Goal: Task Accomplishment & Management: Complete application form

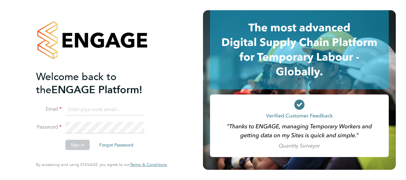
type input "lucy.north@ngbailey.co.uk"
click at [72, 146] on button "Sign In" at bounding box center [77, 145] width 24 height 10
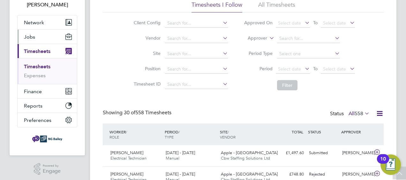
click at [34, 37] on span "Jobs" at bounding box center [29, 37] width 11 height 6
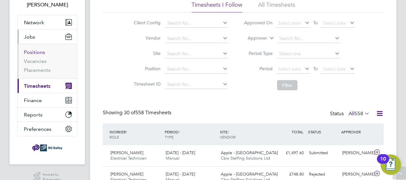
click at [34, 49] on link "Positions" at bounding box center [34, 52] width 21 height 6
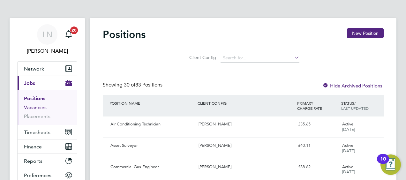
click at [41, 109] on link "Vacancies" at bounding box center [35, 107] width 23 height 6
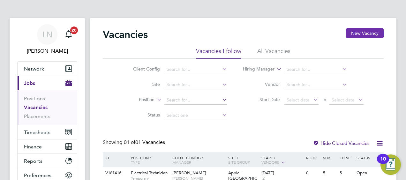
click at [364, 33] on button "New Vacancy" at bounding box center [365, 33] width 38 height 10
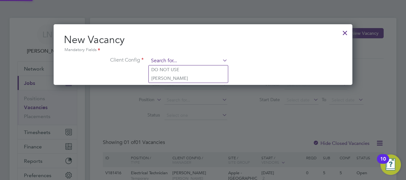
click at [186, 60] on input at bounding box center [188, 61] width 79 height 10
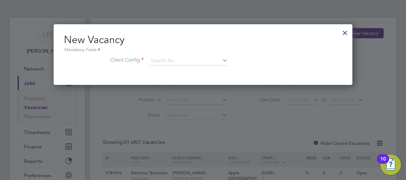
click at [168, 76] on li "[PERSON_NAME]" at bounding box center [188, 78] width 79 height 9
type input "[PERSON_NAME]"
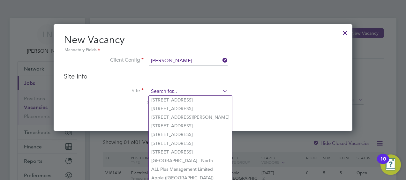
click at [164, 94] on input at bounding box center [188, 92] width 79 height 10
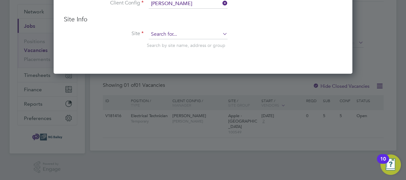
click at [167, 36] on input at bounding box center [188, 35] width 79 height 10
click at [169, 41] on li "1 Derry Street" at bounding box center [192, 43] width 86 height 9
type input "1 Derry Street"
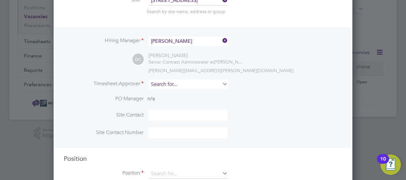
click at [167, 83] on input at bounding box center [188, 84] width 79 height 9
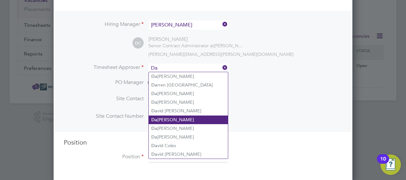
click at [173, 117] on li "Da nielle Cole" at bounding box center [188, 120] width 79 height 9
type input "Danielle Cole"
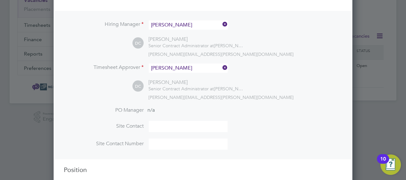
click at [155, 124] on input at bounding box center [188, 126] width 79 height 11
type input "Danielle Cole"
click at [155, 140] on input at bounding box center [188, 144] width 79 height 11
click at [311, 98] on div "danielle.cole@ngbailey.co.uk" at bounding box center [245, 97] width 194 height 6
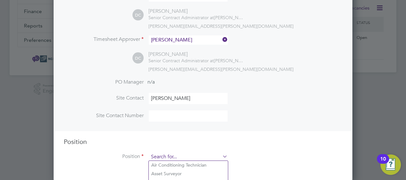
click at [173, 155] on input at bounding box center [188, 157] width 79 height 10
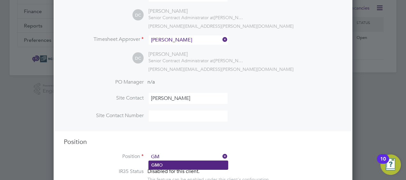
click at [166, 164] on li "GM O" at bounding box center [188, 165] width 79 height 9
type input "GMO"
type textarea "The Broadway Bradford"
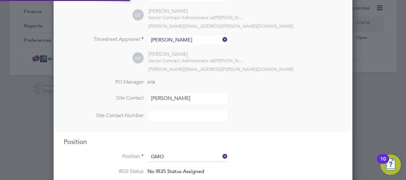
click at [266, 153] on li "Position GMO" at bounding box center [203, 160] width 278 height 16
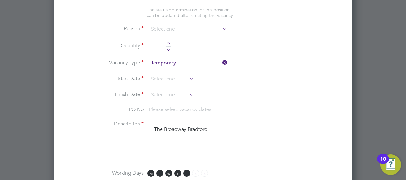
scroll to position [312, 0]
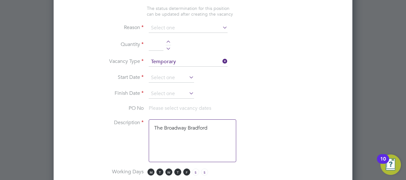
click at [188, 74] on icon at bounding box center [188, 77] width 0 height 9
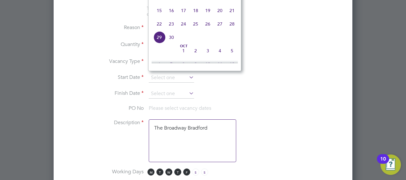
scroll to position [218, 0]
click at [207, 27] on span "26" at bounding box center [208, 25] width 12 height 12
type input "26 Sep 2025"
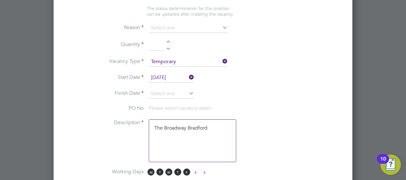
click at [188, 90] on icon at bounding box center [188, 93] width 0 height 9
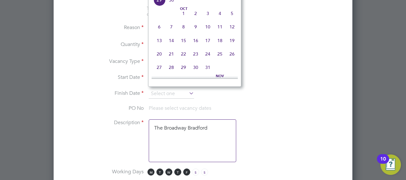
scroll to position [274, 0]
click at [211, 70] on span "31" at bounding box center [208, 65] width 12 height 12
type input "31 Oct 2025"
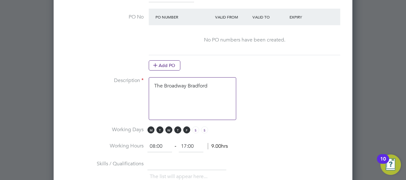
scroll to position [409, 0]
drag, startPoint x: 210, startPoint y: 84, endPoint x: 144, endPoint y: 86, distance: 66.4
click at [144, 86] on li "Description The Broadway Bradford" at bounding box center [203, 102] width 278 height 49
click at [321, 112] on li "Description" at bounding box center [203, 102] width 278 height 49
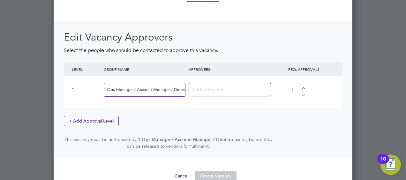
scroll to position [816, 0]
click at [216, 85] on input at bounding box center [227, 89] width 71 height 8
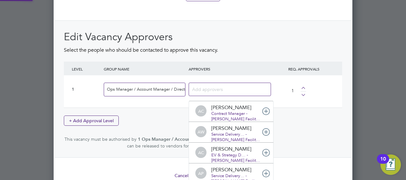
scroll to position [0, 0]
type input "Dan"
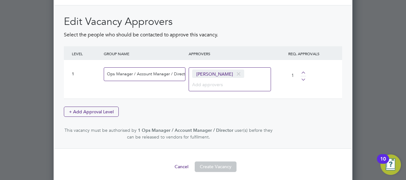
click at [204, 80] on input at bounding box center [212, 84] width 40 height 8
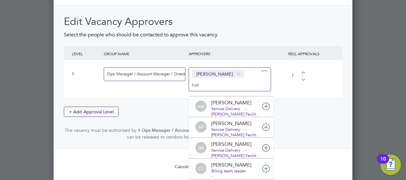
type input "Lucy"
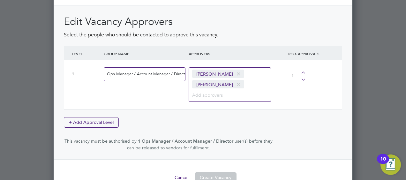
click at [281, 115] on div "Edit Vacancy Approvers Select the people who should be contacted to approve thi…" at bounding box center [203, 83] width 278 height 136
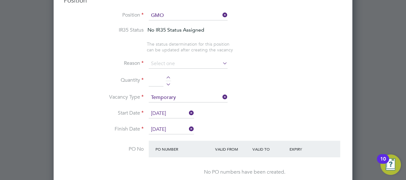
click at [167, 77] on div at bounding box center [168, 78] width 5 height 4
type input "2"
click at [248, 79] on li "Quantity 2" at bounding box center [203, 84] width 278 height 18
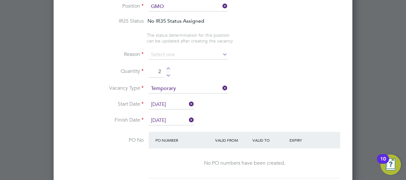
click at [221, 51] on icon at bounding box center [221, 54] width 0 height 9
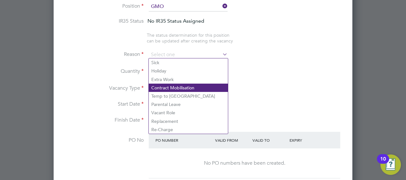
click at [177, 84] on li "Contract Mobilisation" at bounding box center [188, 88] width 79 height 8
type input "Contract Mobilisation"
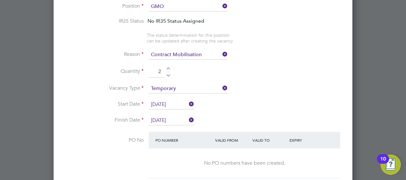
click at [276, 84] on li "Vacancy Type Temporary" at bounding box center [203, 92] width 278 height 16
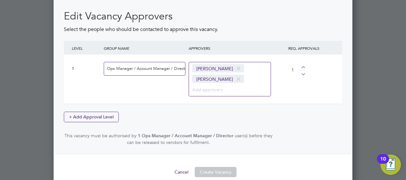
click at [215, 170] on button "Create Vacancy" at bounding box center [216, 172] width 42 height 10
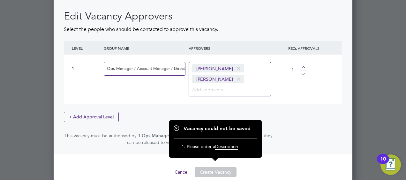
click at [297, 124] on div "Edit Vacancy Approvers Select the people who should be contacted to approve thi…" at bounding box center [203, 78] width 278 height 136
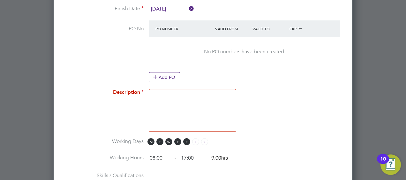
click at [181, 91] on textarea at bounding box center [192, 110] width 87 height 43
type textarea "GMO Cover"
click at [282, 110] on li "Description GMO Cover" at bounding box center [203, 113] width 278 height 49
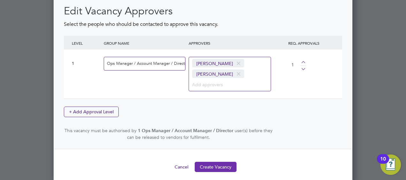
click at [213, 162] on button "Create Vacancy" at bounding box center [216, 167] width 42 height 10
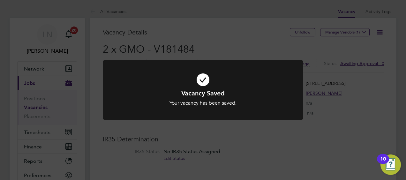
click at [362, 62] on div "Vacancy Saved Your vacancy has been saved. Cancel Okay" at bounding box center [203, 90] width 406 height 180
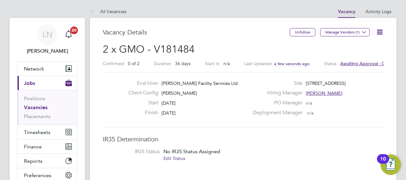
click at [362, 63] on span "Awaiting approval - 0/1" at bounding box center [364, 64] width 48 height 6
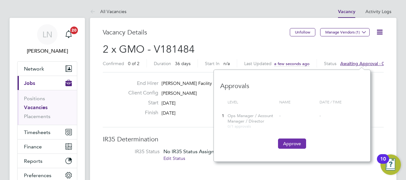
click at [292, 145] on button "Approve" at bounding box center [292, 144] width 28 height 10
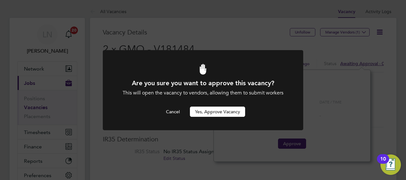
click at [215, 112] on button "Yes, Approve Vacancy" at bounding box center [217, 112] width 55 height 10
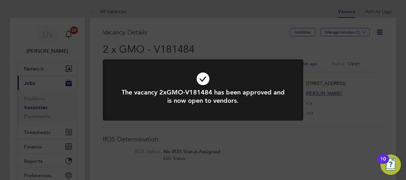
click at [331, 32] on div "The vacancy 2xGMO-V181484 has been approved and is now open to vendors. Cancel …" at bounding box center [203, 90] width 406 height 180
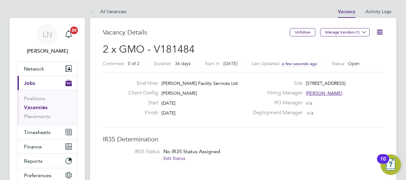
click at [331, 32] on button "Manage Vendors (1)" at bounding box center [344, 32] width 49 height 8
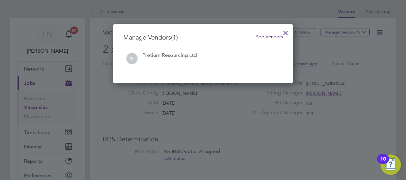
click at [259, 38] on span "Add Vendors" at bounding box center [268, 37] width 27 height 6
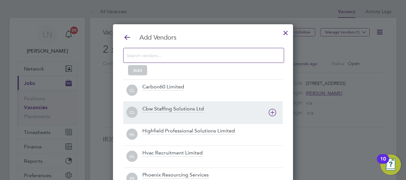
click at [163, 110] on div "Cbw Staffing Solutions Ltd" at bounding box center [173, 109] width 62 height 7
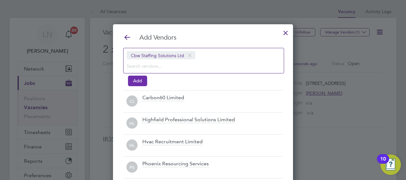
click at [136, 79] on button "Add" at bounding box center [137, 81] width 19 height 10
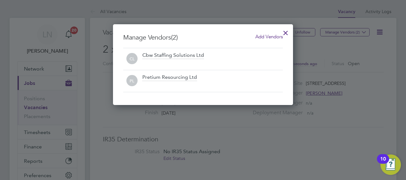
click at [282, 32] on div at bounding box center [285, 31] width 11 height 11
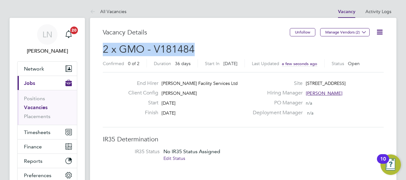
drag, startPoint x: 196, startPoint y: 49, endPoint x: 88, endPoint y: 49, distance: 107.9
copy span "2 x GMO - V181484"
click at [33, 131] on span "Timesheets" at bounding box center [37, 132] width 26 height 6
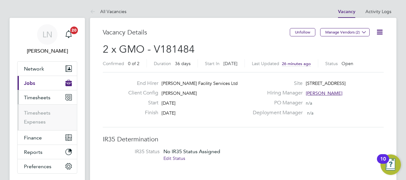
click at [31, 116] on li "Timesheets" at bounding box center [48, 114] width 48 height 9
click at [40, 112] on link "Timesheets" at bounding box center [37, 113] width 26 height 6
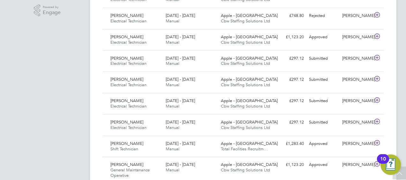
scroll to position [205, 0]
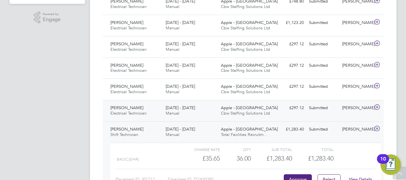
click at [115, 104] on div "Isaac Manu Electrical Technician 20 - 26 Sep 2025" at bounding box center [135, 111] width 55 height 16
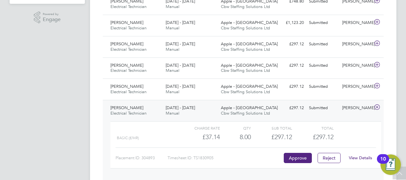
click at [361, 155] on link "View Details" at bounding box center [360, 157] width 23 height 5
click at [132, 87] on span "[PERSON_NAME]" at bounding box center [126, 86] width 33 height 5
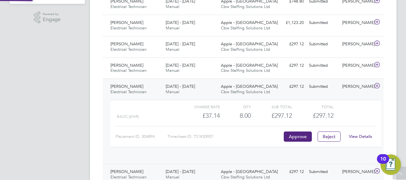
scroll to position [11, 62]
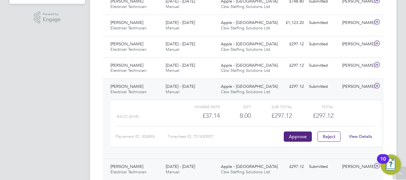
click at [372, 135] on link "View Details" at bounding box center [360, 136] width 23 height 5
click at [119, 64] on span "Medhi Tofighi" at bounding box center [126, 65] width 33 height 5
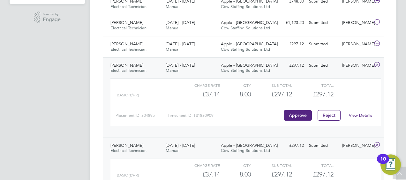
click at [359, 116] on link "View Details" at bounding box center [360, 115] width 23 height 5
click at [124, 42] on span "Moses Walugembe" at bounding box center [126, 43] width 33 height 5
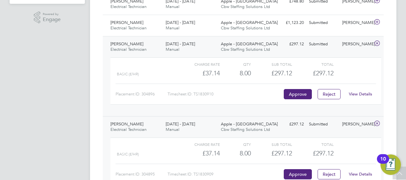
click at [364, 94] on link "View Details" at bounding box center [360, 93] width 23 height 5
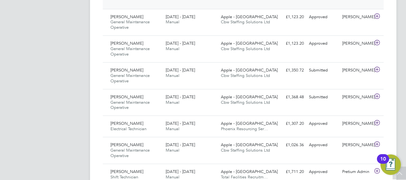
scroll to position [640, 0]
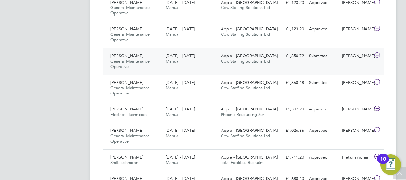
click at [119, 53] on span "Tom Heenan" at bounding box center [126, 55] width 33 height 5
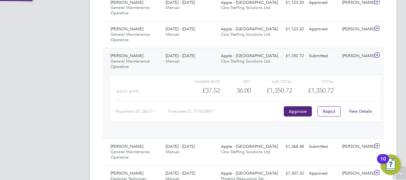
scroll to position [11, 62]
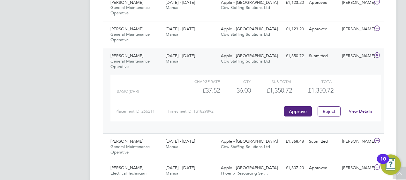
click at [350, 109] on link "View Details" at bounding box center [360, 111] width 23 height 5
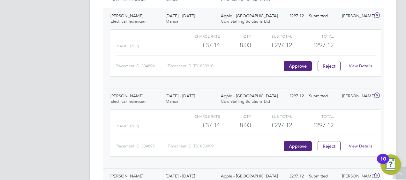
scroll to position [226, 0]
click at [301, 146] on button "Approve" at bounding box center [298, 146] width 28 height 10
click at [363, 144] on link "View Details" at bounding box center [360, 145] width 23 height 5
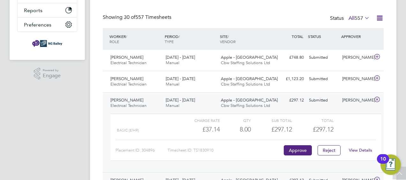
scroll to position [142, 0]
click at [297, 147] on button "Approve" at bounding box center [298, 150] width 28 height 10
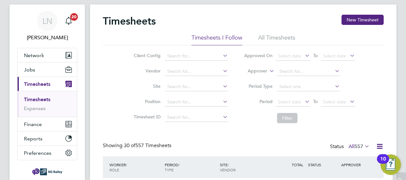
scroll to position [0, 0]
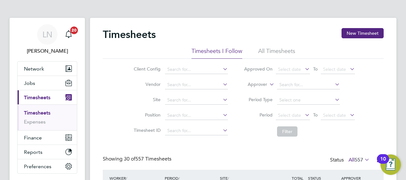
click at [36, 114] on link "Timesheets" at bounding box center [37, 113] width 26 height 6
click at [45, 109] on ul "Timesheets Expenses" at bounding box center [47, 117] width 59 height 26
click at [18, 90] on button "Current page: Timesheets" at bounding box center [47, 97] width 59 height 14
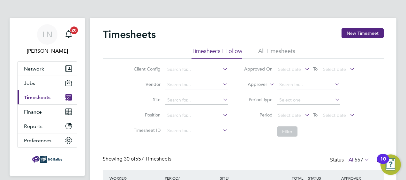
click at [34, 96] on span "Timesheets" at bounding box center [37, 97] width 26 height 6
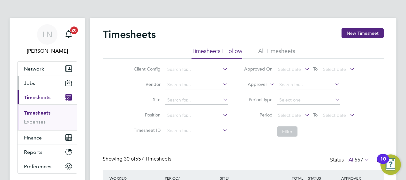
click at [29, 85] on span "Jobs" at bounding box center [29, 83] width 11 height 6
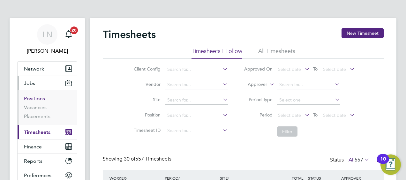
click at [37, 98] on link "Positions" at bounding box center [34, 98] width 21 height 6
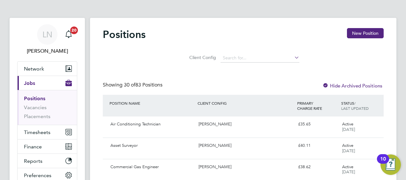
click at [32, 83] on span "Jobs" at bounding box center [29, 83] width 11 height 6
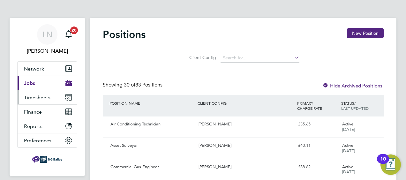
click at [35, 96] on span "Timesheets" at bounding box center [37, 97] width 26 height 6
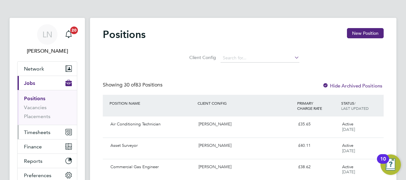
click at [38, 130] on span "Timesheets" at bounding box center [37, 132] width 26 height 6
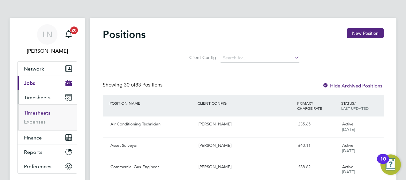
click at [35, 110] on link "Timesheets" at bounding box center [37, 113] width 26 height 6
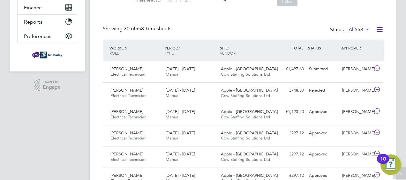
scroll to position [130, 0]
click at [124, 67] on span "Martin Gailiss" at bounding box center [126, 68] width 33 height 5
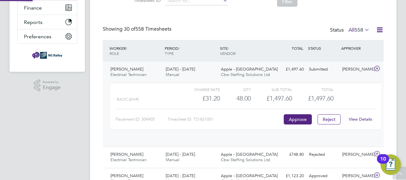
scroll to position [11, 62]
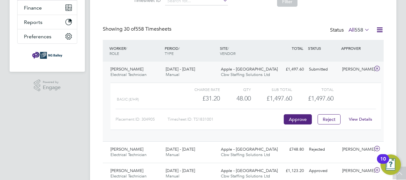
click at [358, 119] on link "View Details" at bounding box center [360, 119] width 23 height 5
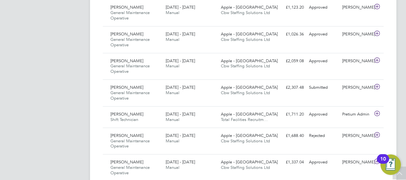
scroll to position [624, 0]
click at [120, 86] on span "Tom Heenan" at bounding box center [126, 86] width 33 height 5
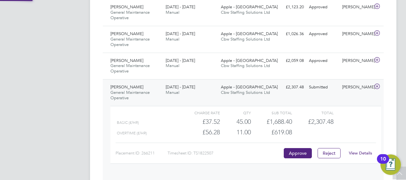
scroll to position [11, 62]
click at [357, 150] on link "View Details" at bounding box center [360, 152] width 23 height 5
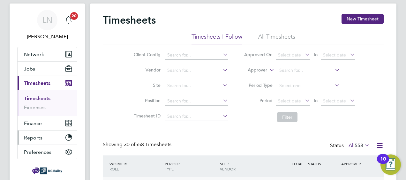
scroll to position [15, 0]
click at [29, 71] on span "Jobs" at bounding box center [29, 68] width 11 height 6
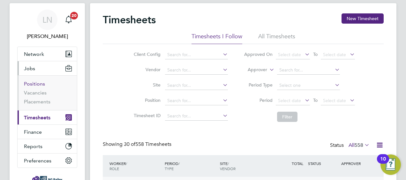
click at [36, 83] on link "Positions" at bounding box center [34, 84] width 21 height 6
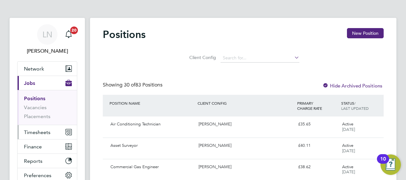
click at [35, 129] on span "Timesheets" at bounding box center [37, 132] width 26 height 6
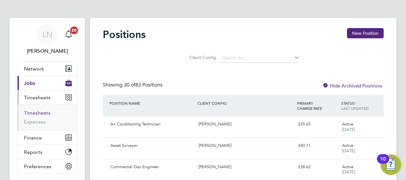
click at [31, 110] on link "Timesheets" at bounding box center [37, 113] width 26 height 6
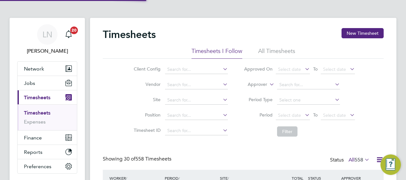
scroll to position [16, 55]
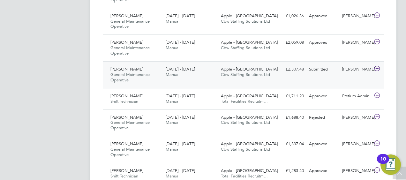
click at [129, 74] on span "General Maintenance Operative" at bounding box center [129, 77] width 39 height 11
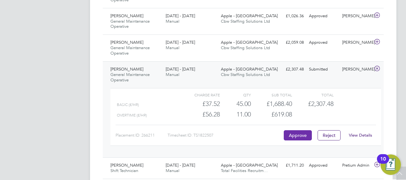
click at [296, 130] on button "Approve" at bounding box center [298, 135] width 28 height 10
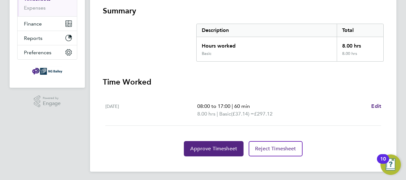
scroll to position [115, 0]
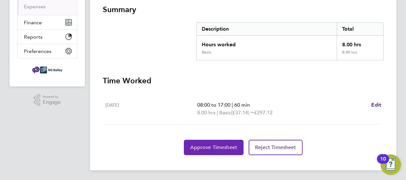
click at [214, 146] on span "Approve Timesheet" at bounding box center [213, 147] width 47 height 6
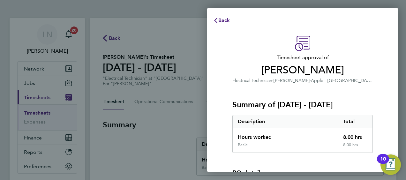
scroll to position [81, 0]
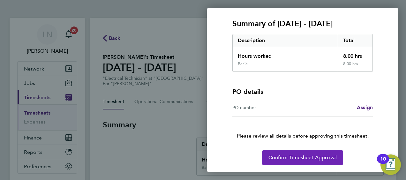
click at [289, 160] on button "Confirm Timesheet Approval" at bounding box center [302, 157] width 81 height 15
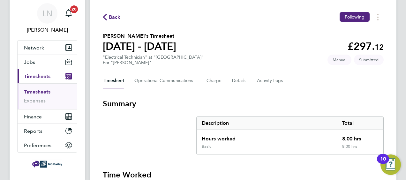
scroll to position [19, 0]
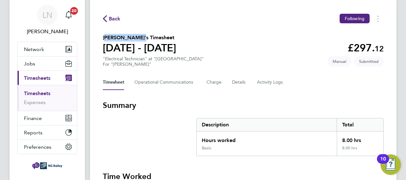
drag, startPoint x: 138, startPoint y: 37, endPoint x: 104, endPoint y: 39, distance: 33.6
click at [104, 39] on h2 "[PERSON_NAME]'s Timesheet" at bounding box center [139, 38] width 73 height 8
copy h2 "[PERSON_NAME]"
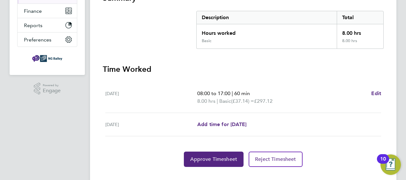
scroll to position [139, 0]
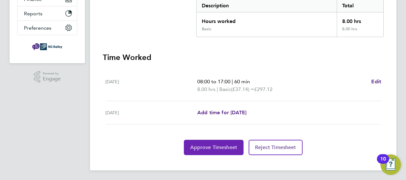
click at [219, 151] on button "Approve Timesheet" at bounding box center [214, 147] width 60 height 15
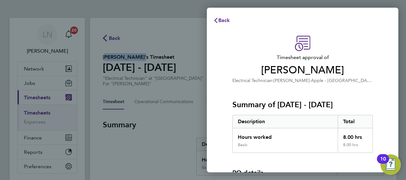
scroll to position [81, 0]
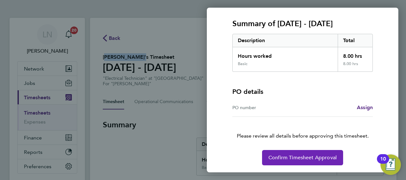
click at [305, 158] on span "Confirm Timesheet Approval" at bounding box center [302, 157] width 68 height 6
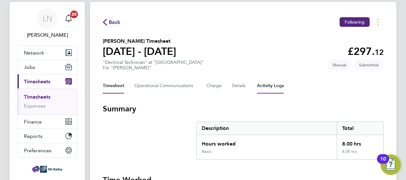
scroll to position [8, 0]
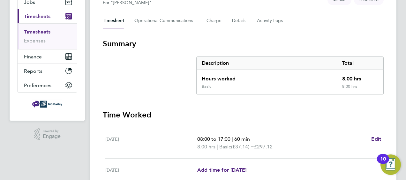
scroll to position [82, 0]
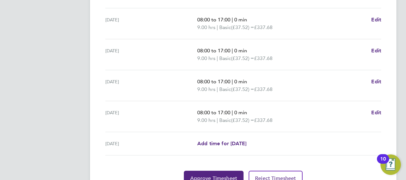
scroll to position [262, 0]
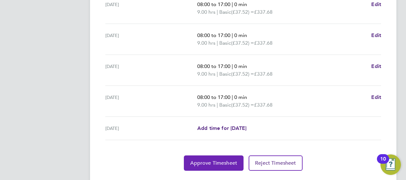
click at [205, 161] on span "Approve Timesheet" at bounding box center [213, 163] width 47 height 6
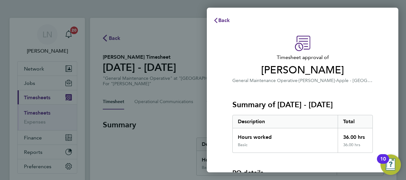
scroll to position [81, 0]
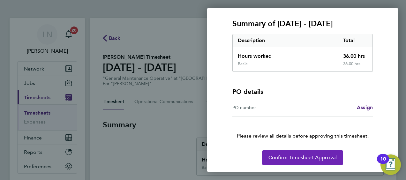
click at [307, 158] on span "Confirm Timesheet Approval" at bounding box center [302, 157] width 68 height 6
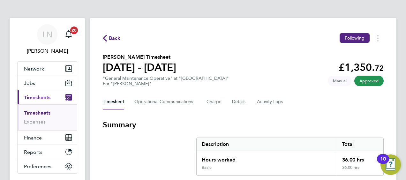
click at [111, 35] on span "Back" at bounding box center [115, 38] width 12 height 8
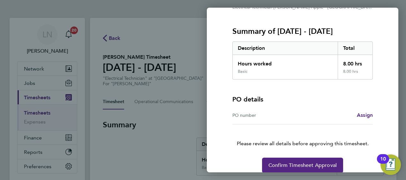
scroll to position [81, 0]
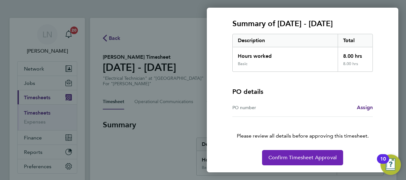
click at [302, 155] on span "Confirm Timesheet Approval" at bounding box center [302, 157] width 68 height 6
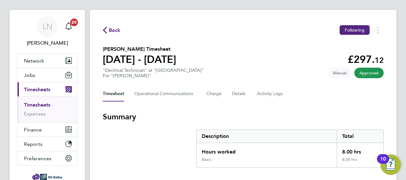
scroll to position [8, 0]
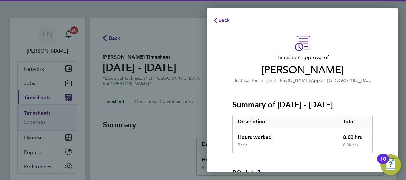
scroll to position [81, 0]
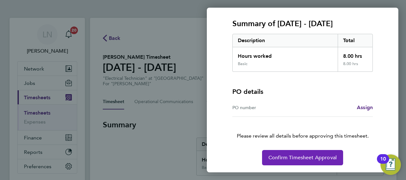
click at [301, 159] on span "Confirm Timesheet Approval" at bounding box center [302, 157] width 68 height 6
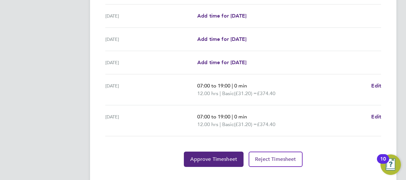
scroll to position [277, 0]
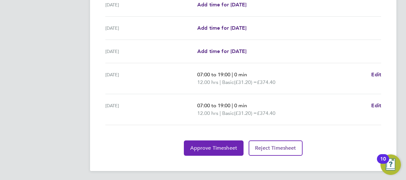
click at [215, 142] on button "Approve Timesheet" at bounding box center [214, 147] width 60 height 15
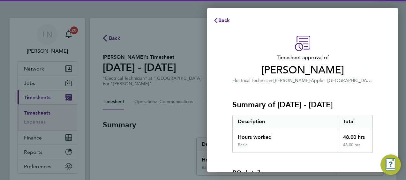
scroll to position [81, 0]
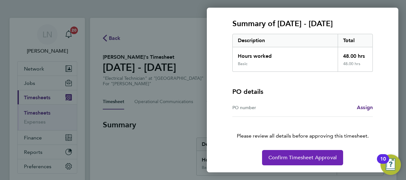
click at [301, 156] on span "Confirm Timesheet Approval" at bounding box center [302, 157] width 68 height 6
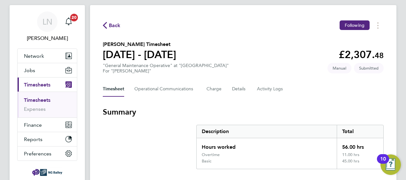
scroll to position [10, 0]
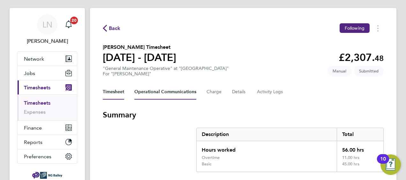
click at [148, 92] on Communications-tab "Operational Communications" at bounding box center [165, 91] width 62 height 15
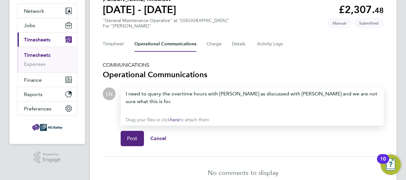
scroll to position [84, 0]
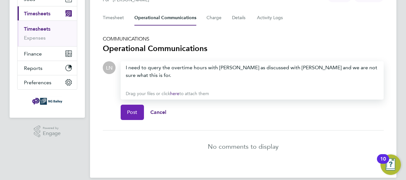
click at [136, 109] on span "Post" at bounding box center [132, 112] width 11 height 6
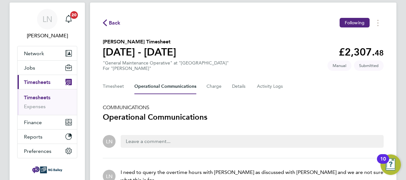
scroll to position [0, 0]
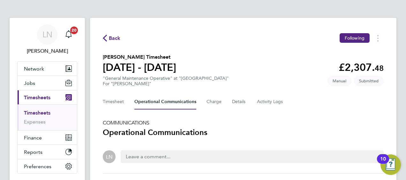
click at [31, 98] on span "Timesheets" at bounding box center [37, 97] width 26 height 6
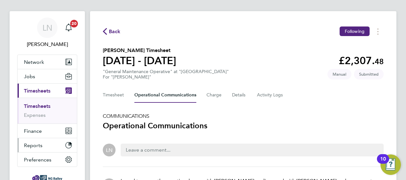
scroll to position [7, 0]
click at [30, 76] on span "Jobs" at bounding box center [29, 76] width 11 height 6
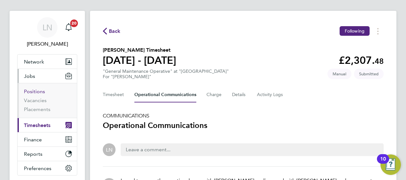
click at [35, 92] on link "Positions" at bounding box center [34, 91] width 21 height 6
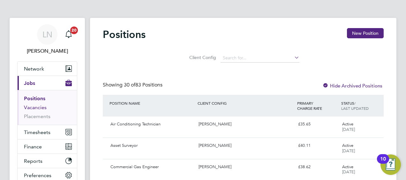
click at [33, 108] on link "Vacancies" at bounding box center [35, 107] width 23 height 6
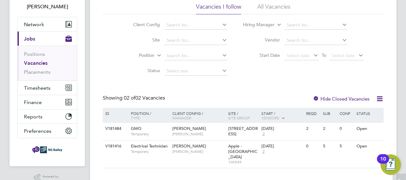
scroll to position [47, 0]
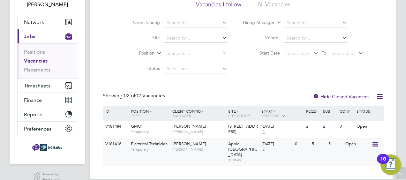
click at [352, 144] on div "Open" at bounding box center [358, 144] width 28 height 12
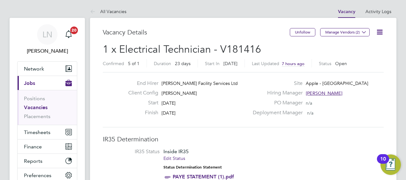
click at [377, 31] on icon at bounding box center [380, 32] width 8 height 8
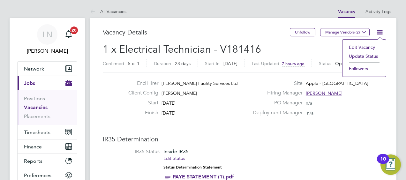
click at [32, 108] on link "Vacancies" at bounding box center [36, 107] width 24 height 6
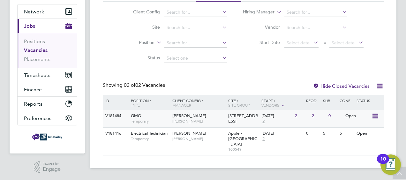
click at [349, 115] on div "Open" at bounding box center [358, 116] width 28 height 12
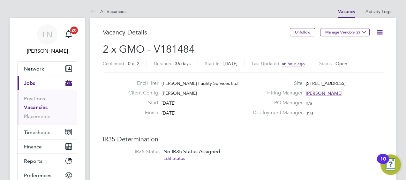
click at [37, 106] on link "Vacancies" at bounding box center [36, 107] width 24 height 6
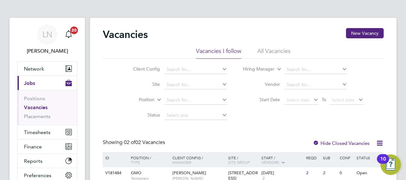
scroll to position [57, 0]
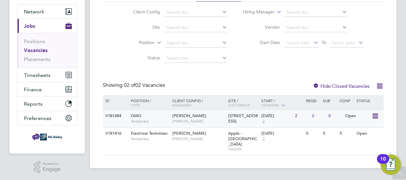
click at [375, 115] on icon at bounding box center [375, 116] width 6 height 8
click at [383, 62] on div "Client Config Site Position Status Hiring Manager Vendor Start Date Select date…" at bounding box center [243, 34] width 281 height 64
click at [133, 115] on span "GMO" at bounding box center [136, 115] width 11 height 5
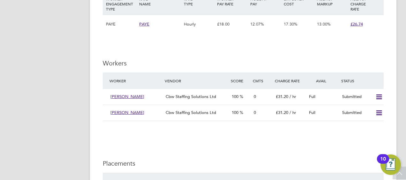
scroll to position [432, 0]
click at [380, 96] on icon at bounding box center [379, 96] width 8 height 5
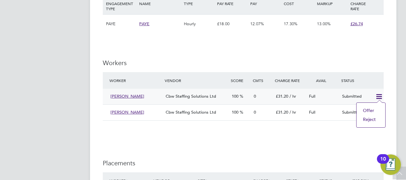
click at [366, 109] on li "Offer" at bounding box center [371, 110] width 22 height 9
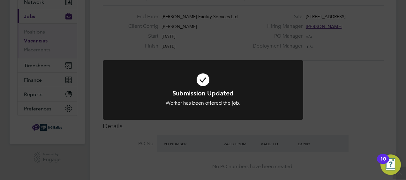
scroll to position [68, 0]
click at [347, 129] on div "Submission Updated Worker has been offered the job. Cancel Okay" at bounding box center [203, 90] width 406 height 180
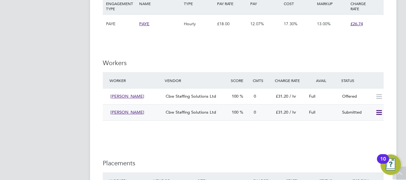
scroll to position [433, 0]
click at [376, 111] on icon at bounding box center [379, 112] width 8 height 5
click at [364, 128] on li "Offer" at bounding box center [371, 126] width 22 height 9
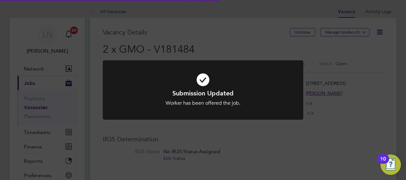
scroll to position [19, 45]
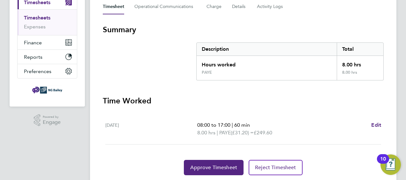
scroll to position [115, 0]
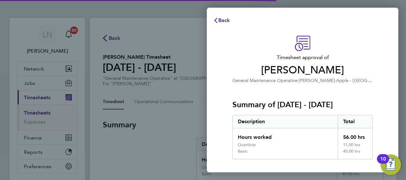
scroll to position [87, 0]
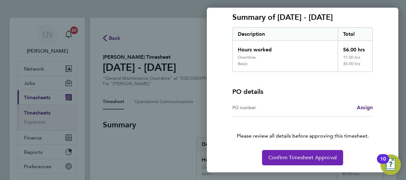
click at [305, 161] on button "Confirm Timesheet Approval" at bounding box center [302, 157] width 81 height 15
